Goal: Navigation & Orientation: Understand site structure

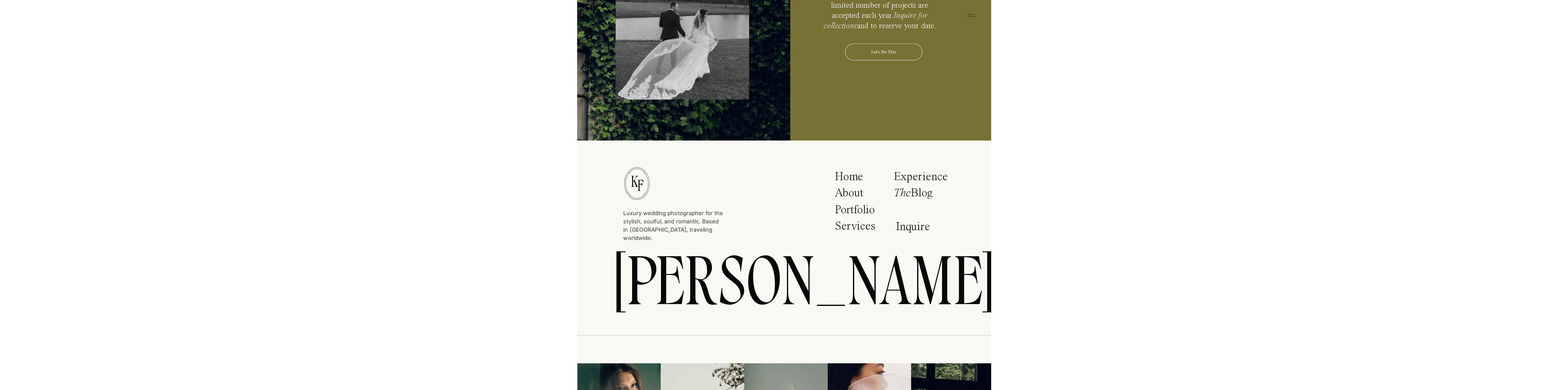
scroll to position [3225, 0]
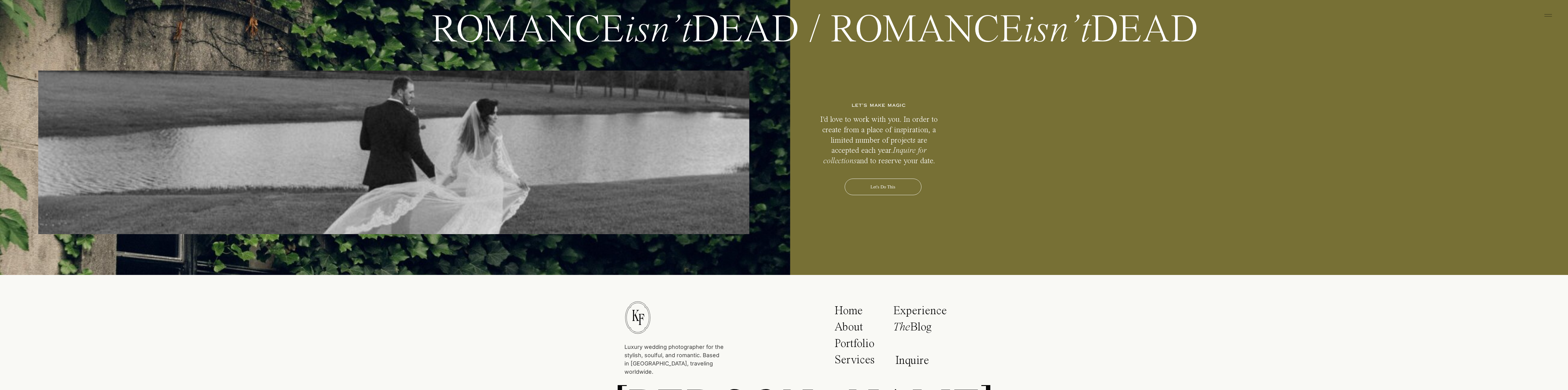
drag, startPoint x: 1160, startPoint y: 161, endPoint x: 1148, endPoint y: 65, distance: 96.7
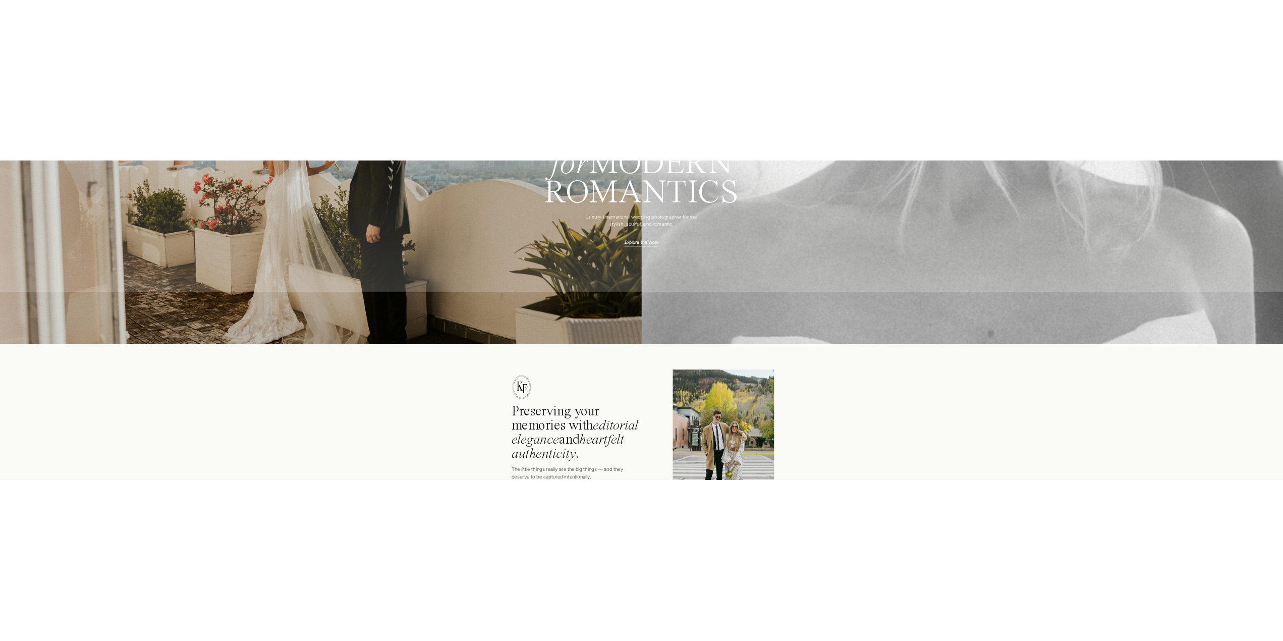
scroll to position [0, 0]
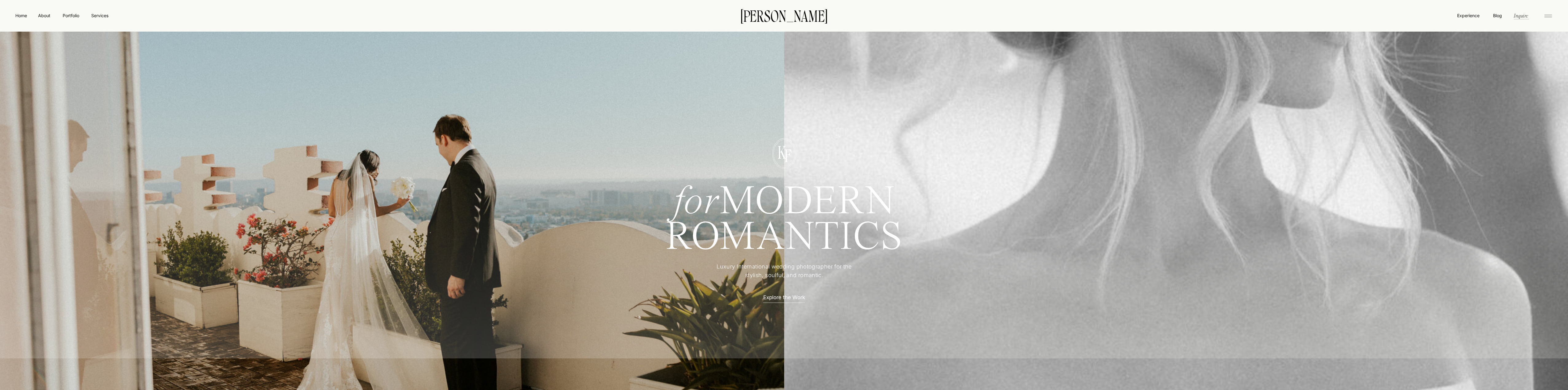
drag, startPoint x: 1127, startPoint y: -36, endPoint x: 1116, endPoint y: -37, distance: 11.0
click at [411, 15] on icon at bounding box center [1548, 16] width 12 height 10
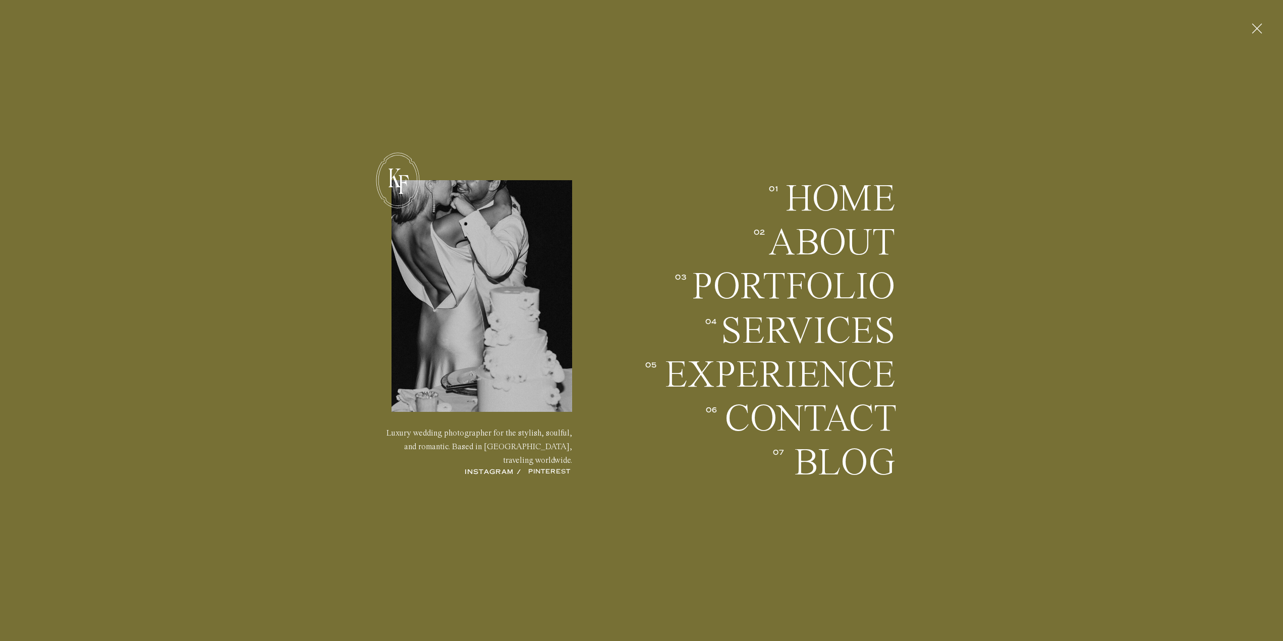
click at [535, 139] on div at bounding box center [330, 365] width 674 height 656
